Goal: Information Seeking & Learning: Learn about a topic

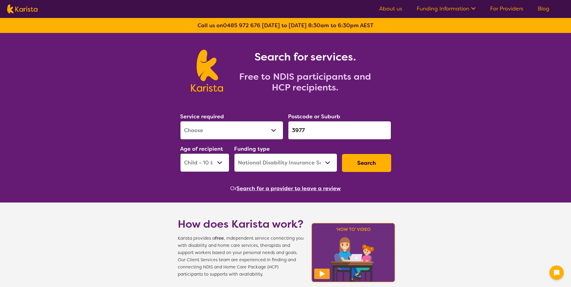
select select "[MEDICAL_DATA]"
select select "CH"
select select "NDIS"
drag, startPoint x: 0, startPoint y: 0, endPoint x: 500, endPoint y: 6, distance: 500.1
click at [501, 8] on link "For Providers" at bounding box center [506, 8] width 33 height 7
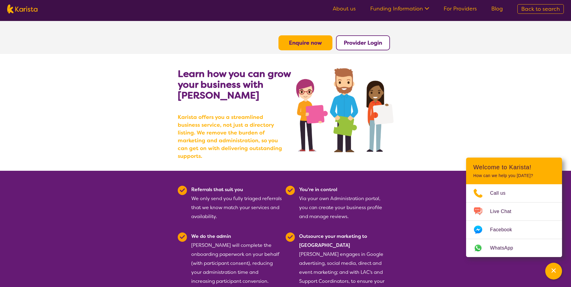
click at [302, 43] on b "Enquire now" at bounding box center [305, 42] width 33 height 7
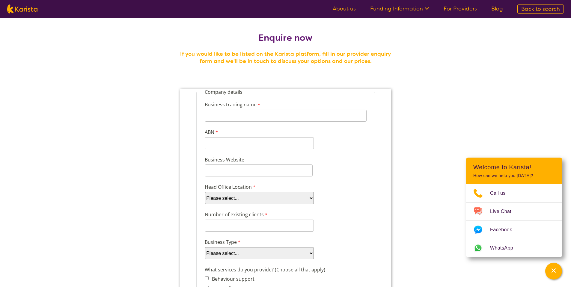
click at [454, 13] on ul "About us Funding Information NDIS - National Disability Insurance Scheme HCP - …" at bounding box center [418, 9] width 185 height 10
click at [454, 10] on link "For Providers" at bounding box center [460, 8] width 33 height 7
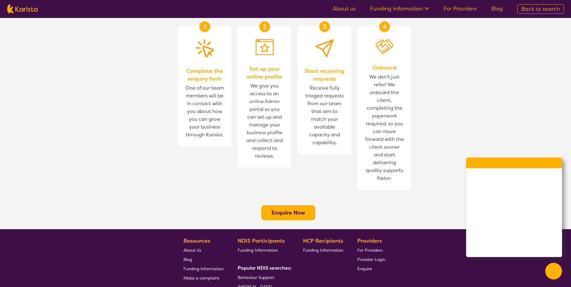
scroll to position [381, 0]
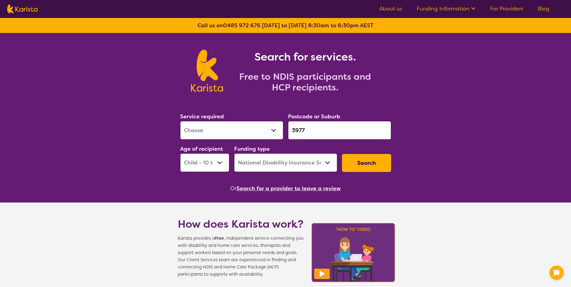
select select "[MEDICAL_DATA]"
select select "CH"
select select "NDIS"
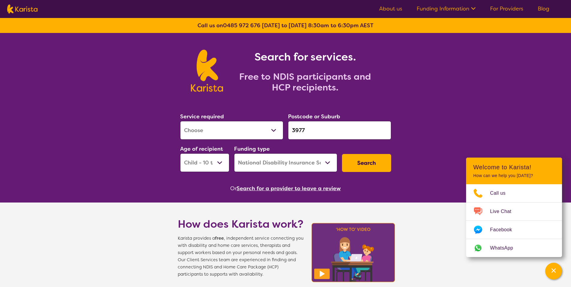
click at [445, 60] on div "Search for services. Free to NDIS participants and HCP recipients." at bounding box center [285, 64] width 571 height 62
click at [499, 9] on link "For Providers" at bounding box center [506, 8] width 33 height 7
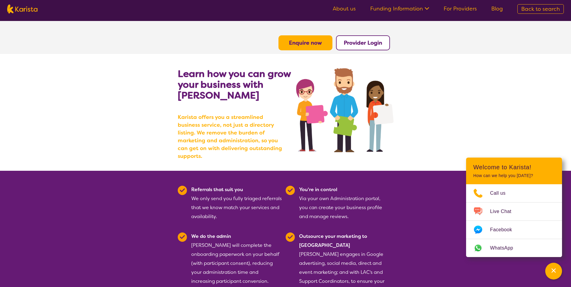
click at [313, 42] on b "Enquire now" at bounding box center [305, 42] width 33 height 7
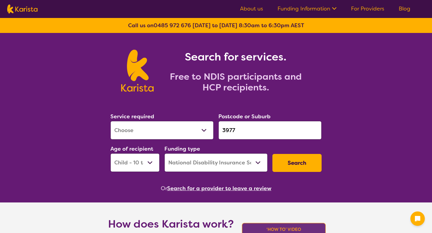
select select "[MEDICAL_DATA]"
select select "CH"
select select "NDIS"
select select "[MEDICAL_DATA]"
select select "CH"
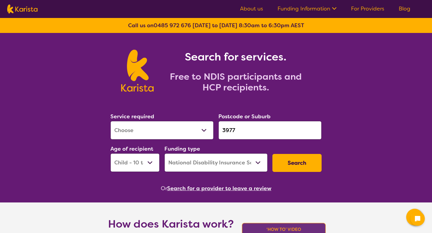
select select "NDIS"
